Goal: Information Seeking & Learning: Learn about a topic

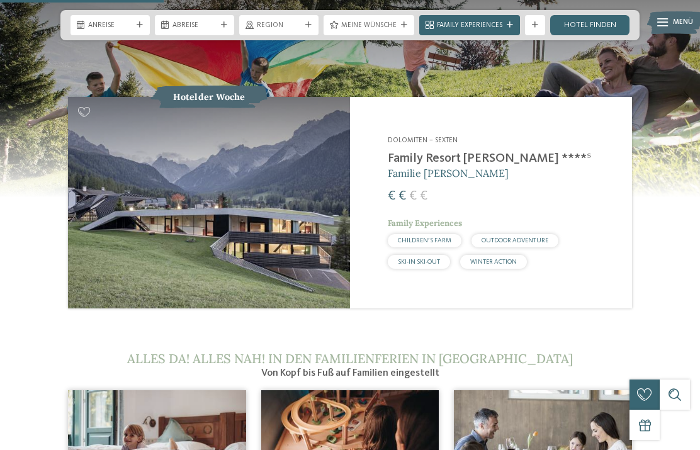
scroll to position [1042, 0]
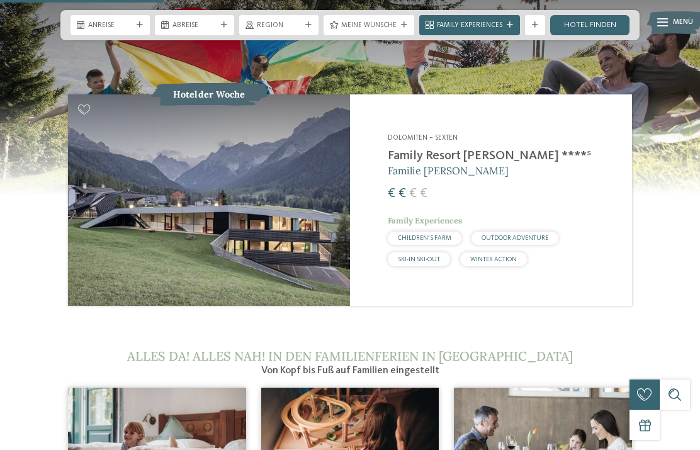
click at [437, 237] on span "CHILDREN’S FARM" at bounding box center [424, 238] width 53 height 6
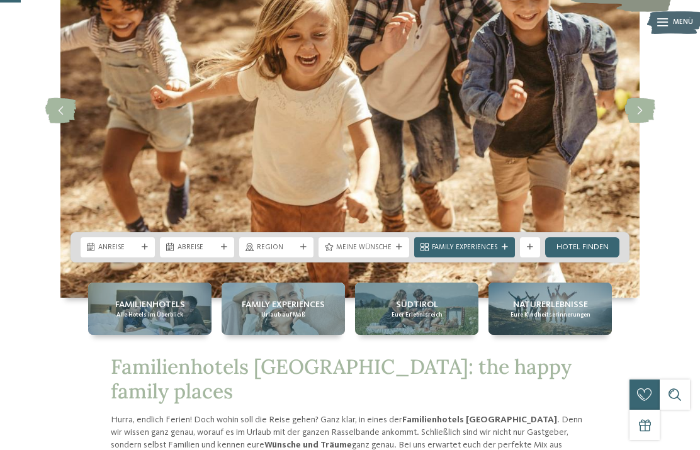
scroll to position [126, 0]
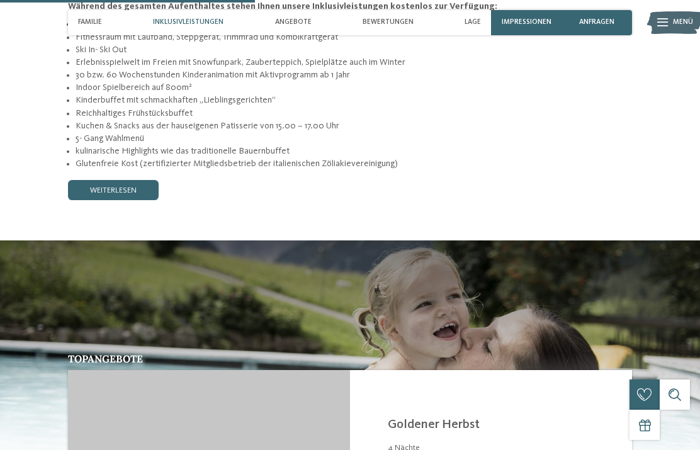
scroll to position [1140, 0]
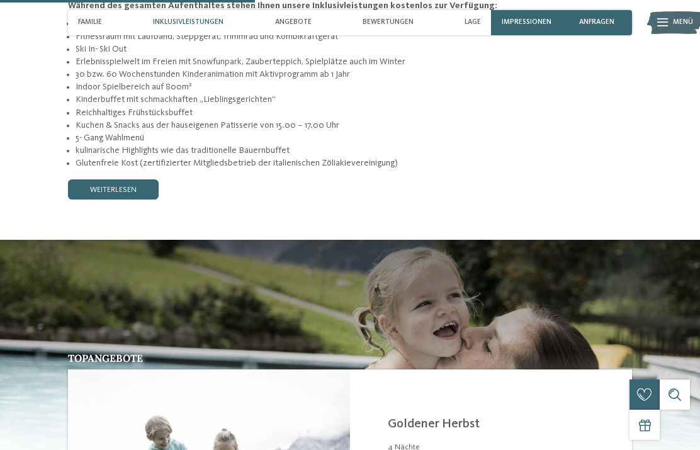
click at [125, 179] on link "weiterlesen" at bounding box center [113, 189] width 91 height 20
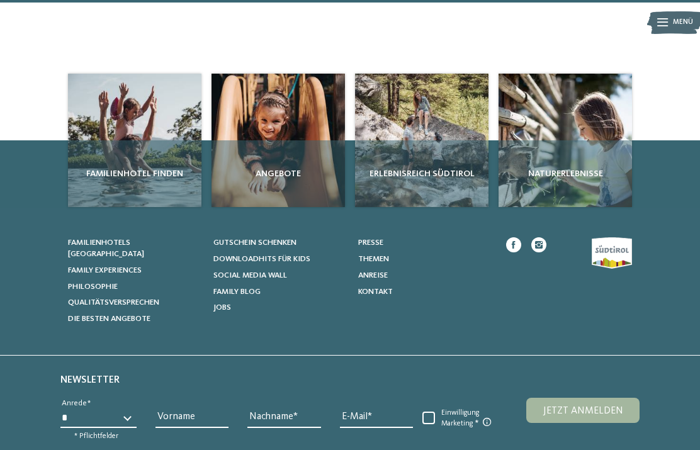
scroll to position [3155, 0]
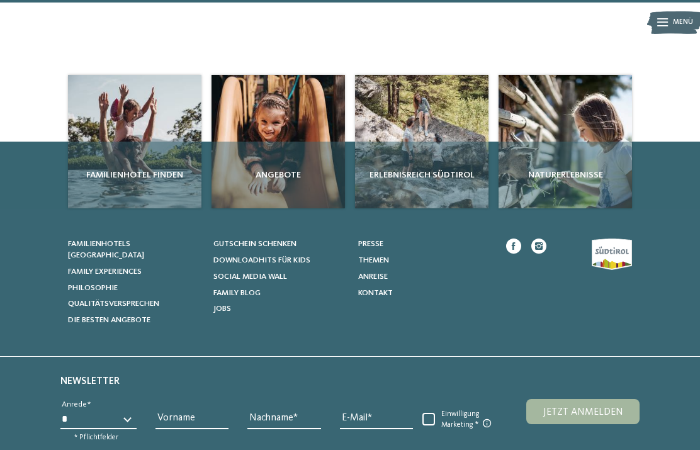
click at [289, 142] on div "Angebote" at bounding box center [277, 175] width 133 height 67
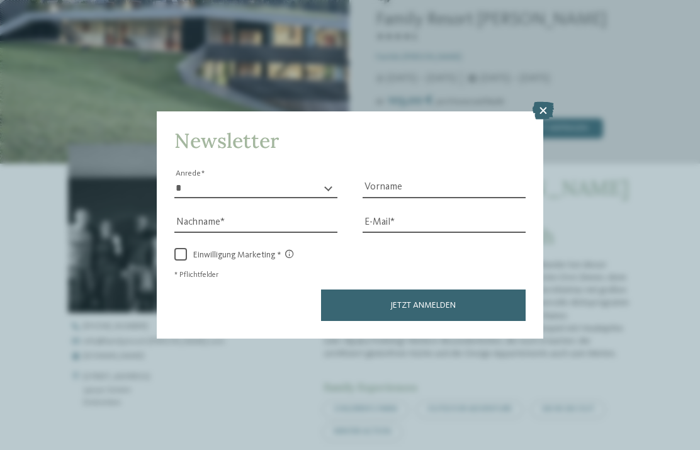
scroll to position [217, 0]
click at [554, 102] on icon at bounding box center [542, 111] width 21 height 18
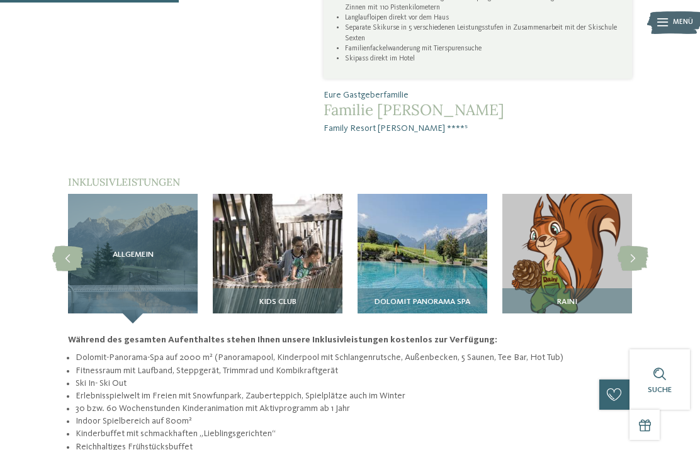
scroll to position [808, 0]
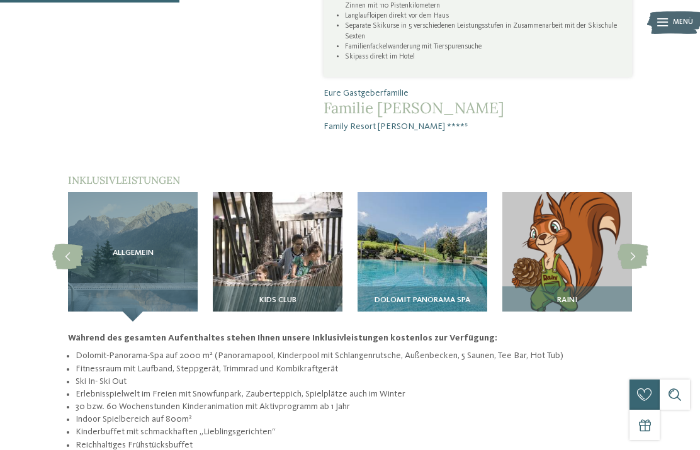
click at [290, 286] on div "Kids Club" at bounding box center [278, 303] width 130 height 35
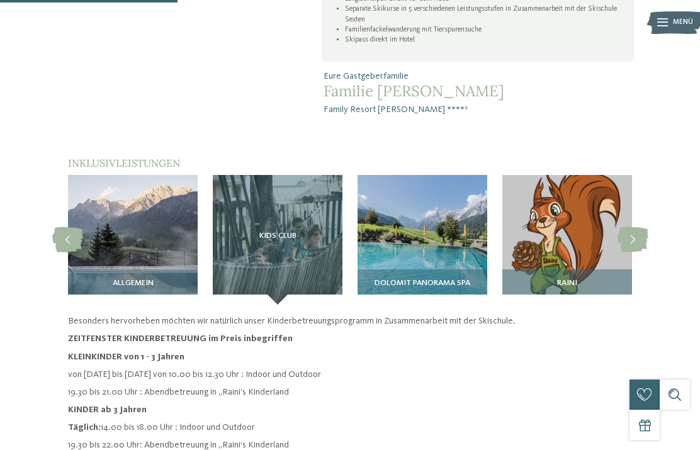
scroll to position [810, 0]
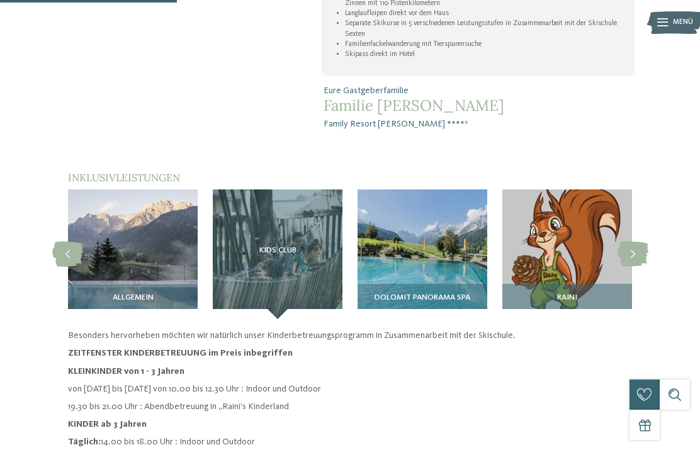
click at [440, 230] on img at bounding box center [422, 254] width 130 height 130
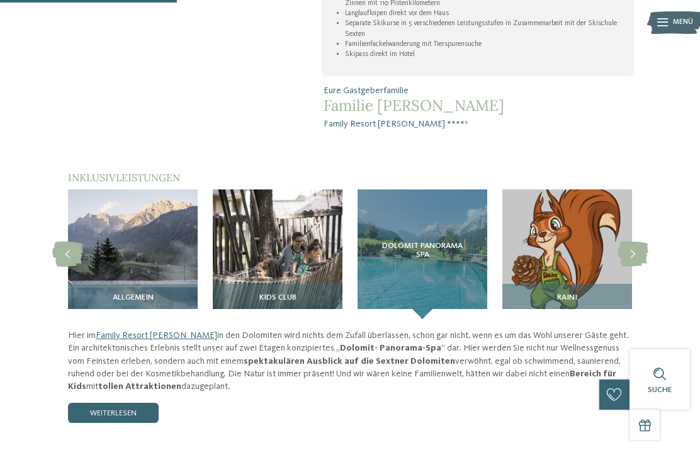
click at [423, 242] on span "Dolomit Panorama SPA" at bounding box center [421, 251] width 89 height 18
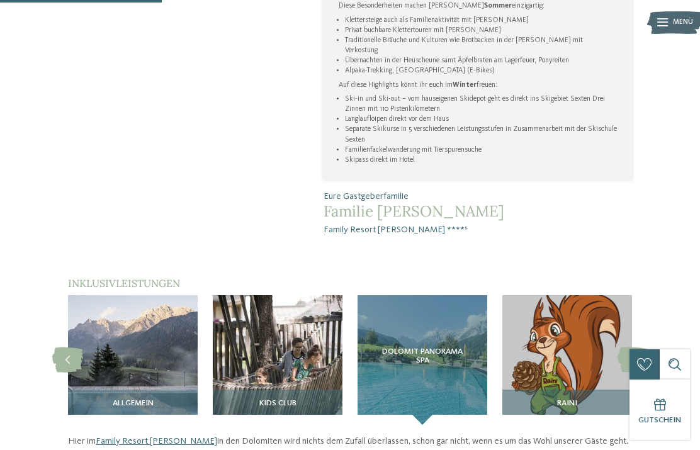
scroll to position [705, 0]
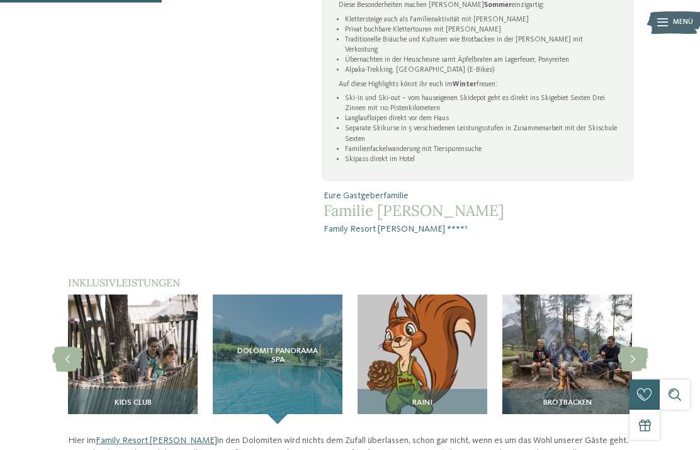
click at [282, 313] on div "Dolomit Panorama SPA" at bounding box center [278, 359] width 130 height 130
click at [287, 347] on span "Dolomit Panorama SPA" at bounding box center [277, 356] width 89 height 18
click at [294, 371] on div "Dolomit Panorama SPA" at bounding box center [278, 359] width 130 height 130
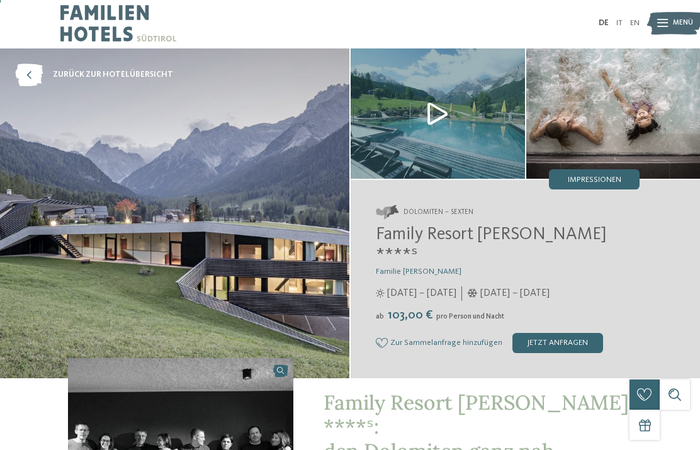
scroll to position [0, 0]
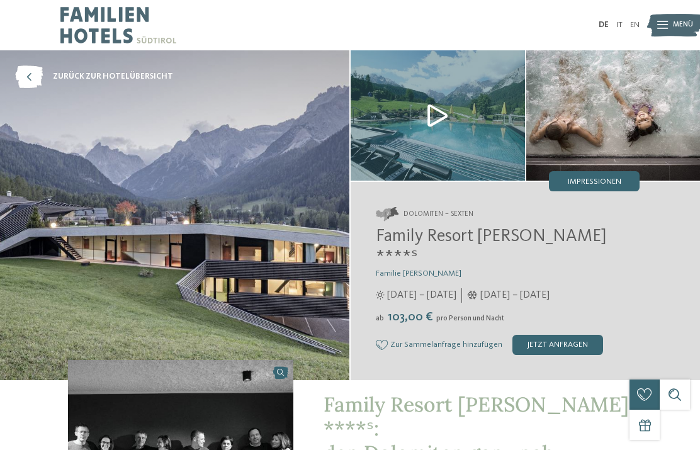
click at [439, 121] on img at bounding box center [437, 115] width 174 height 130
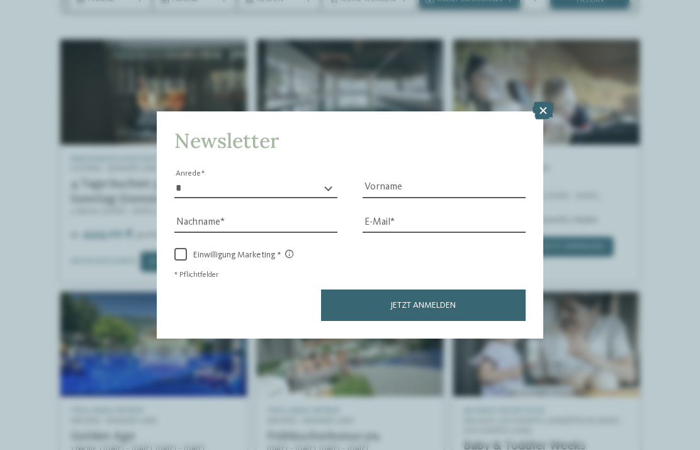
scroll to position [240, 0]
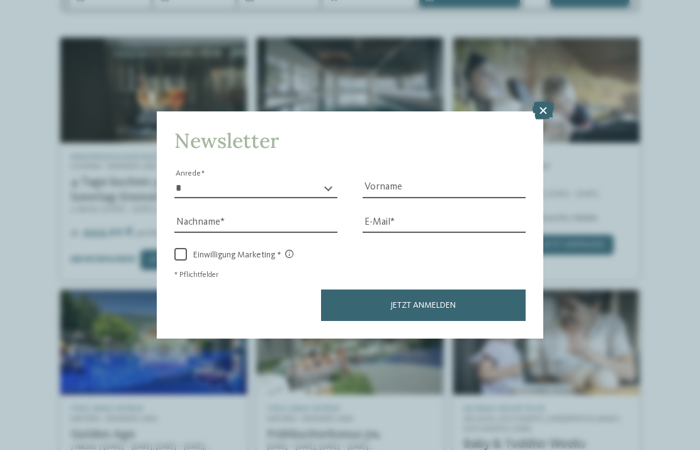
click at [544, 102] on icon at bounding box center [542, 111] width 21 height 18
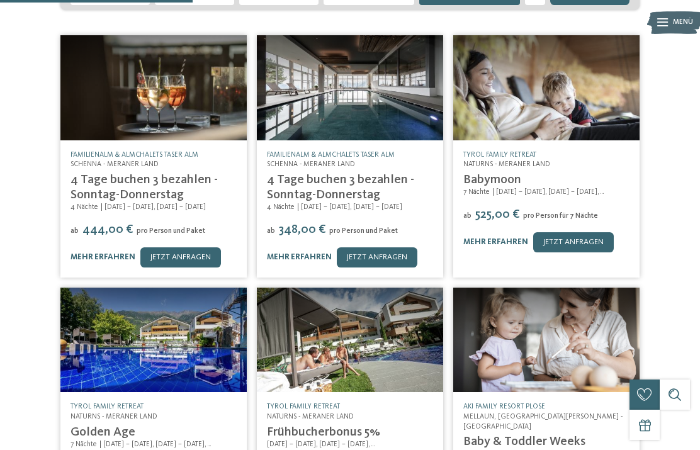
scroll to position [0, 0]
